Goal: Obtain resource: Obtain resource

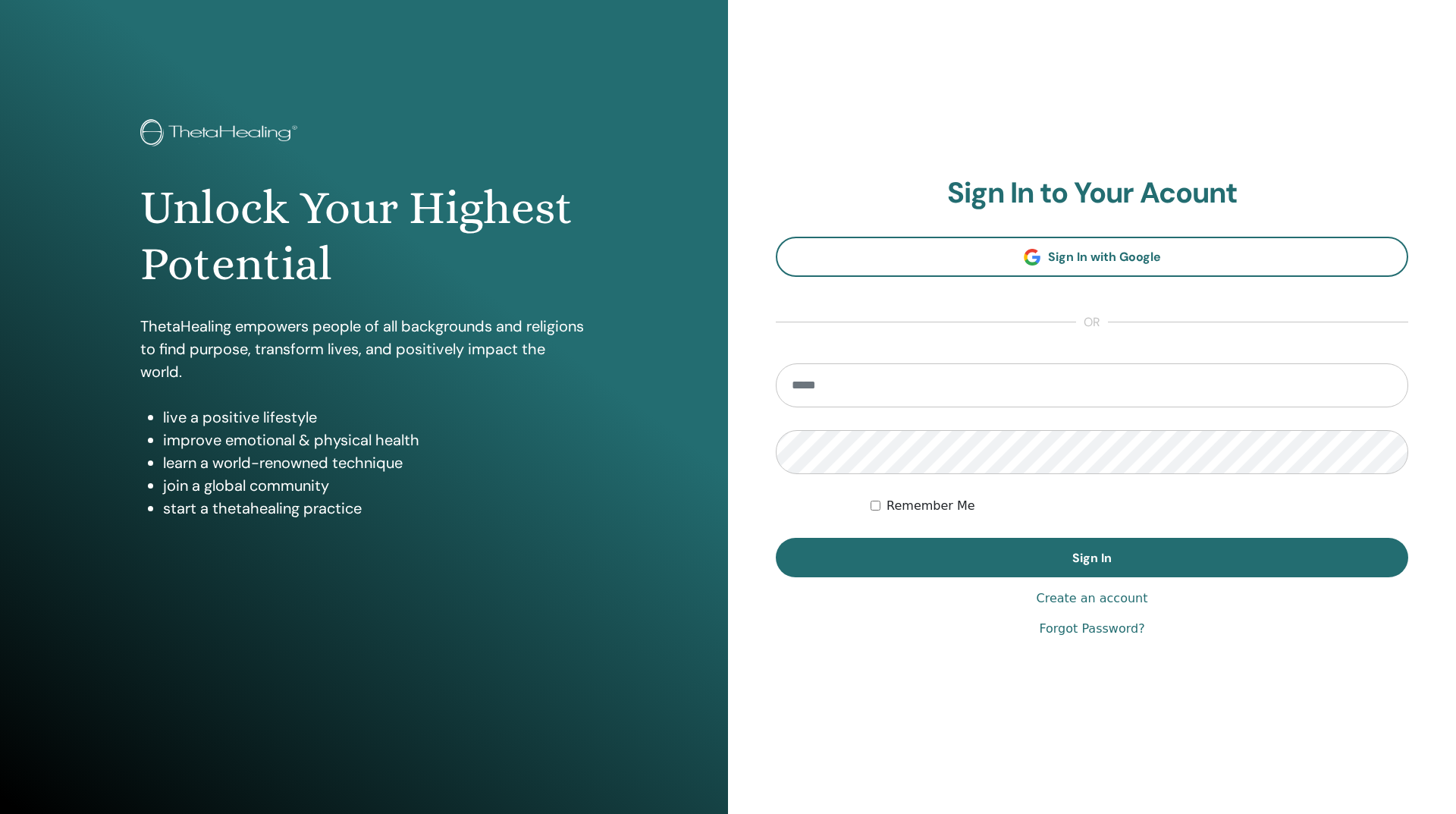
click at [810, 393] on input "email" at bounding box center [1092, 385] width 632 height 44
type input "**********"
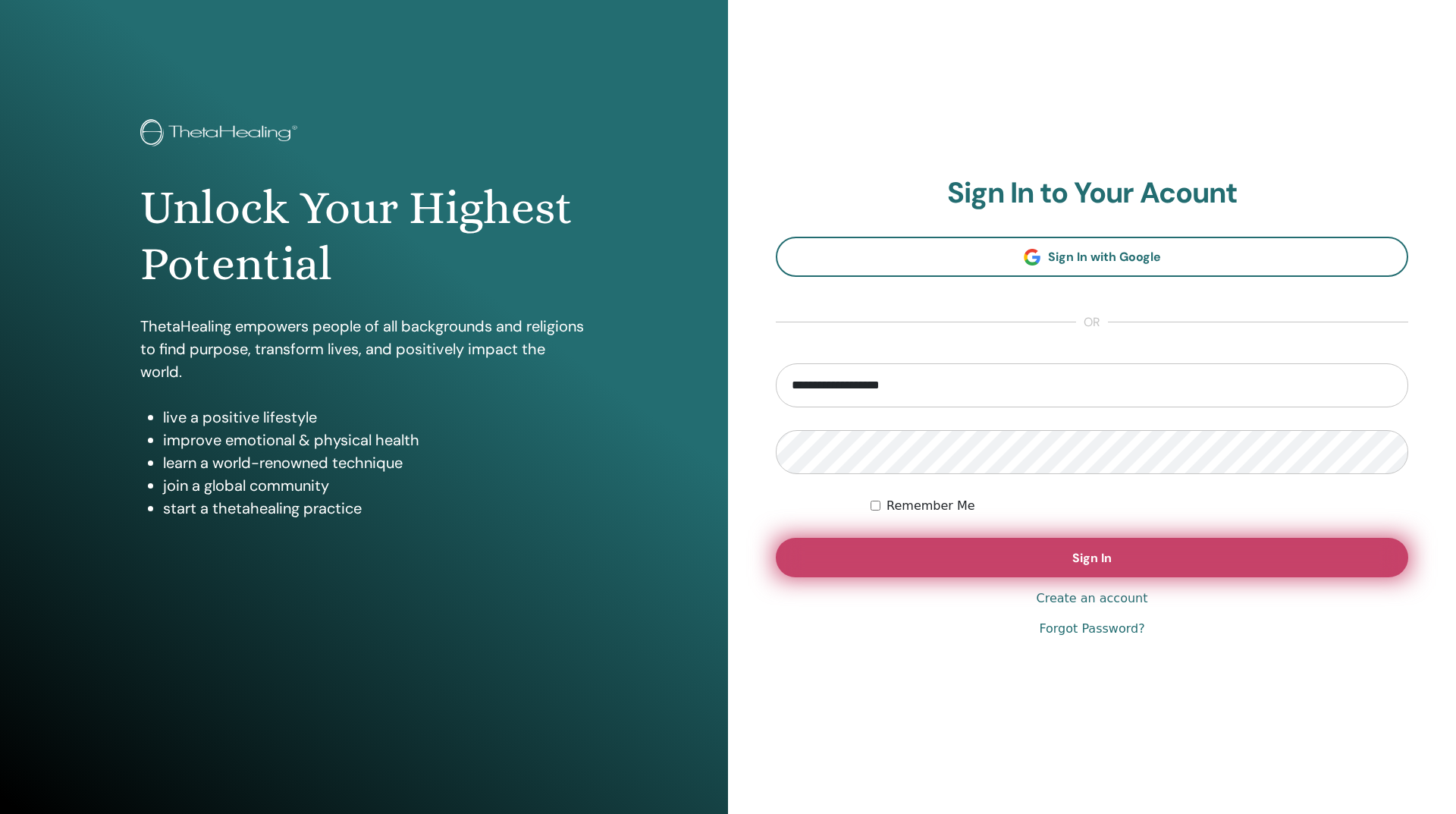
click at [1074, 547] on button "Sign In" at bounding box center [1092, 558] width 632 height 40
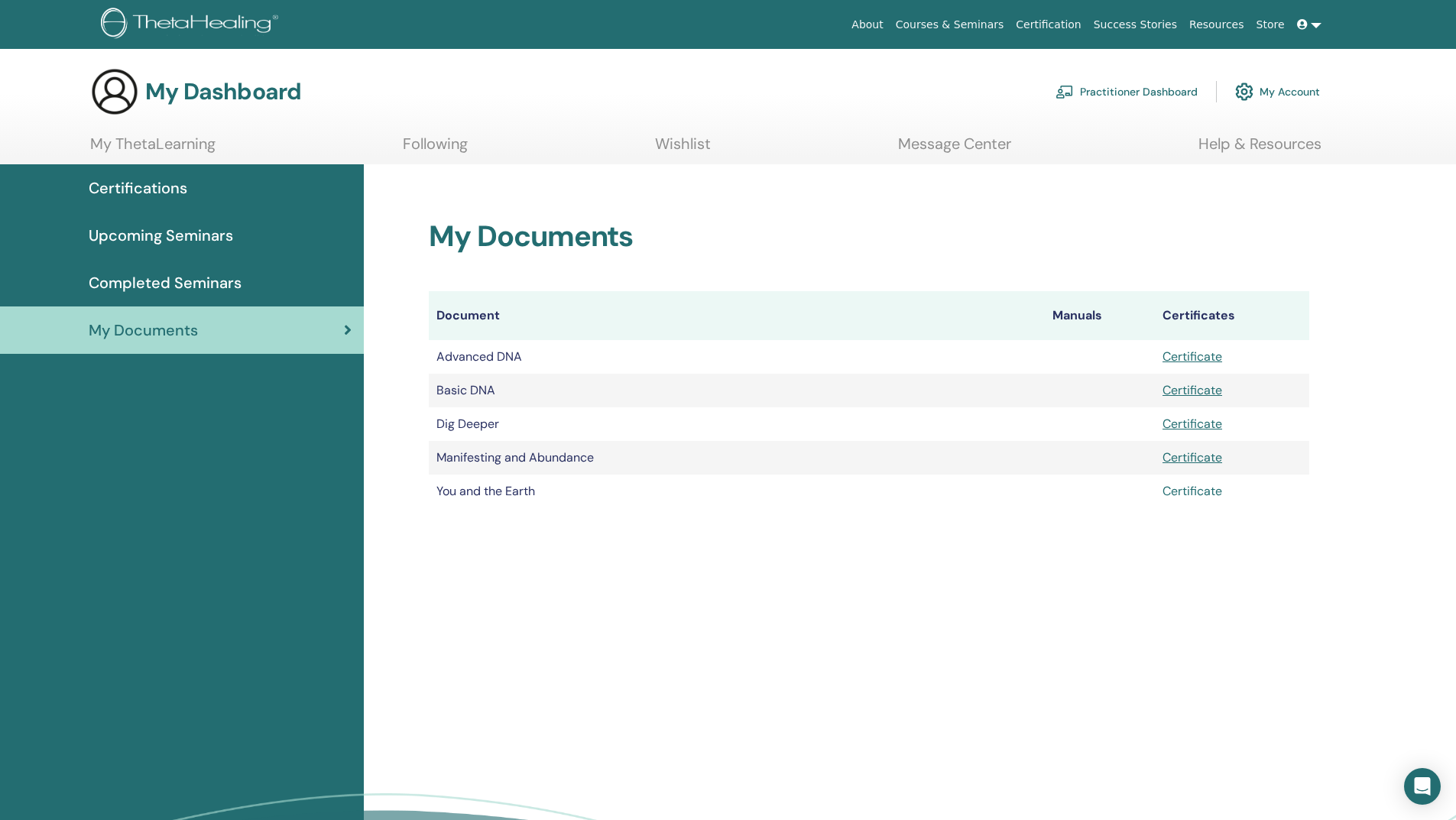
click at [1193, 497] on link "Certificate" at bounding box center [1192, 490] width 59 height 16
click at [122, 235] on span "Upcoming Seminars" at bounding box center [161, 235] width 145 height 23
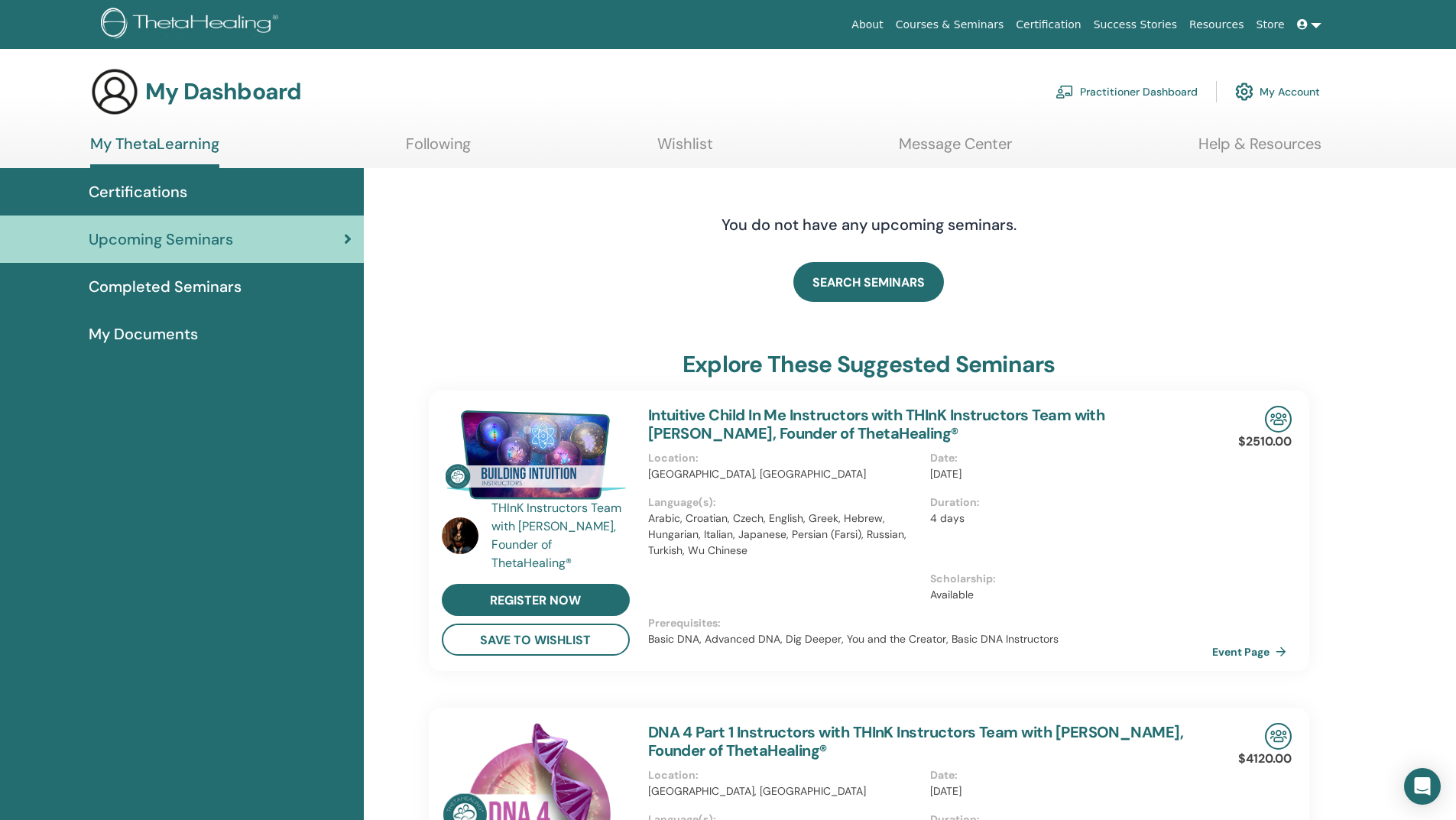
click at [138, 332] on span "My Documents" at bounding box center [143, 334] width 109 height 23
